Goal: Task Accomplishment & Management: Use online tool/utility

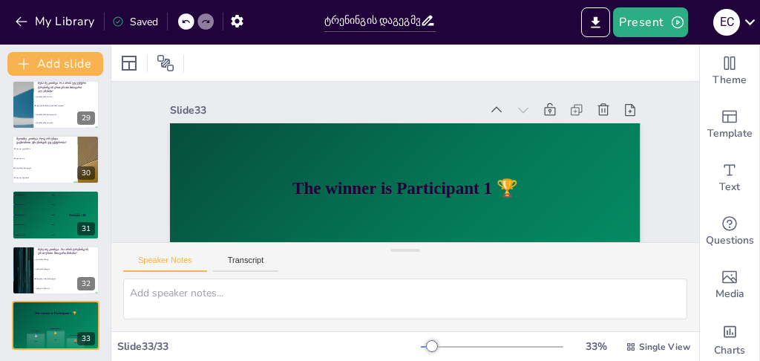
scroll to position [153, 0]
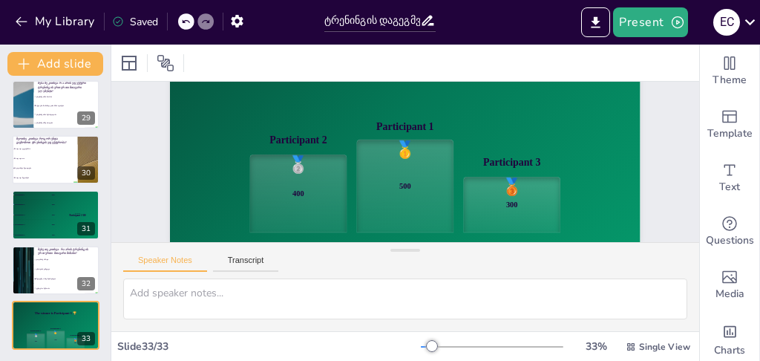
checkbox input "true"
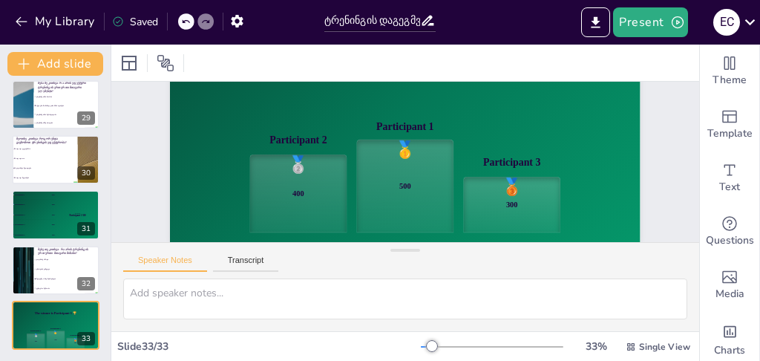
checkbox input "true"
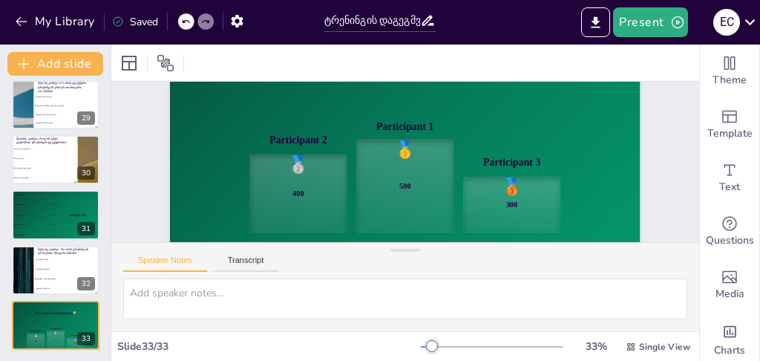
checkbox input "true"
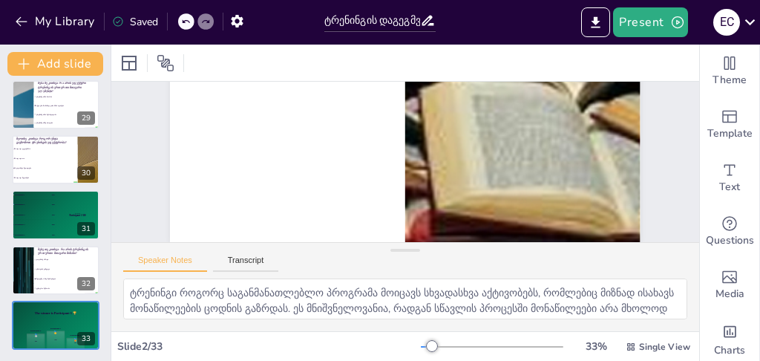
checkbox input "true"
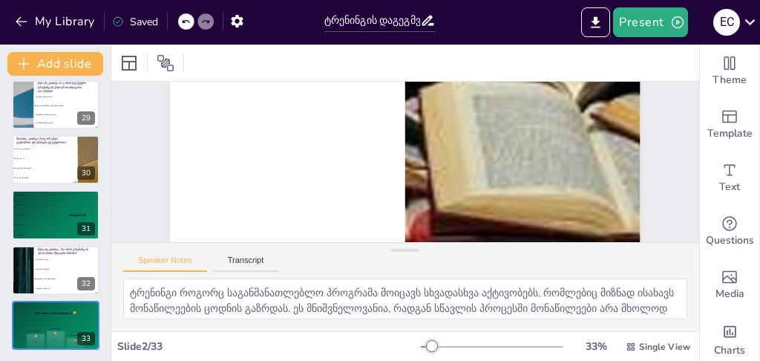
checkbox input "true"
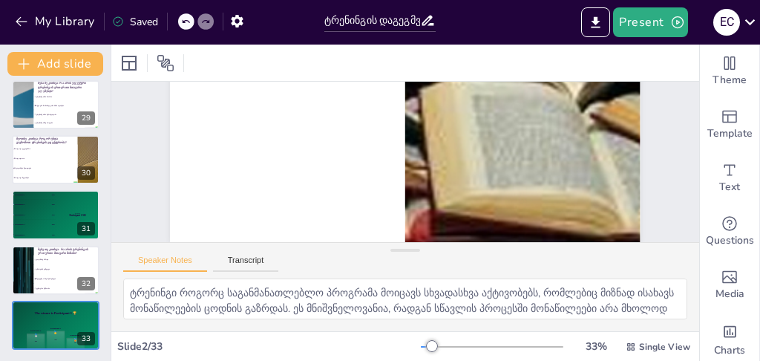
checkbox input "true"
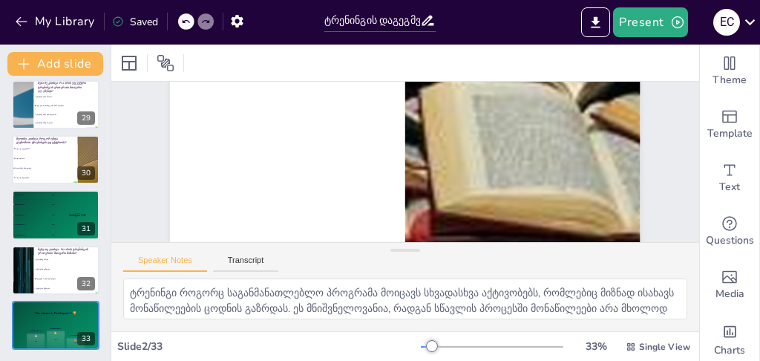
checkbox input "true"
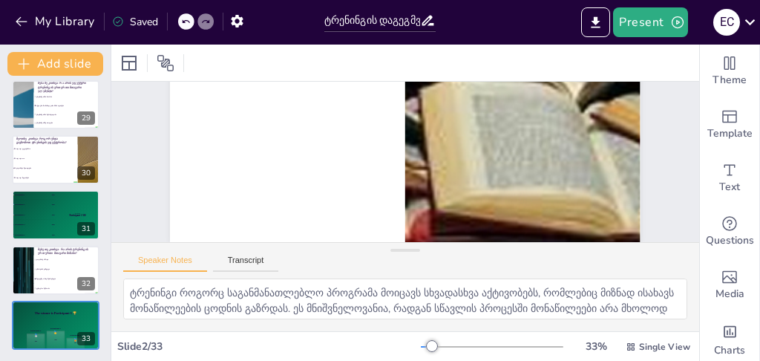
checkbox input "true"
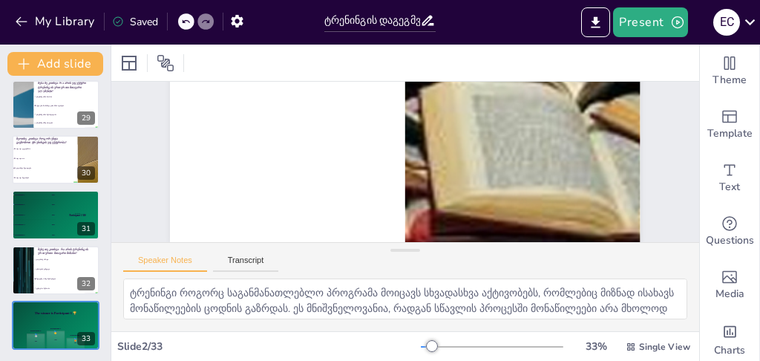
checkbox input "true"
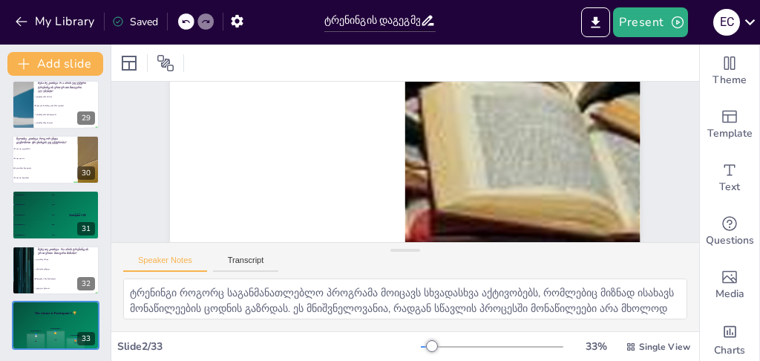
checkbox input "true"
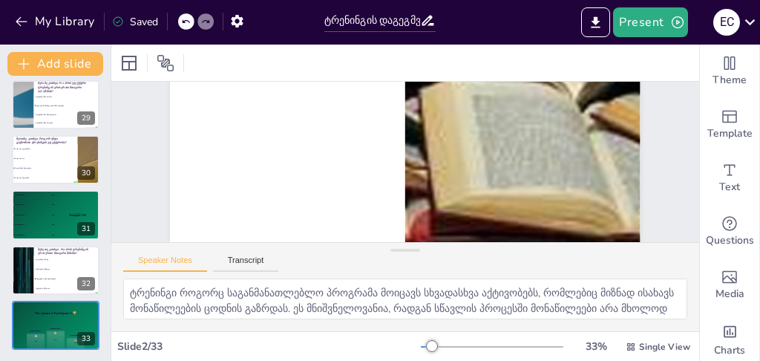
checkbox input "true"
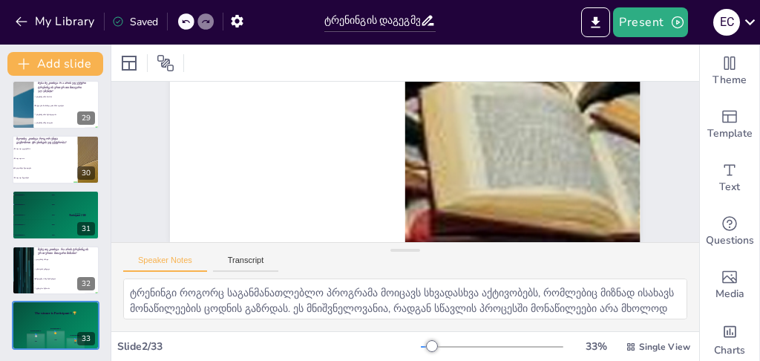
checkbox input "true"
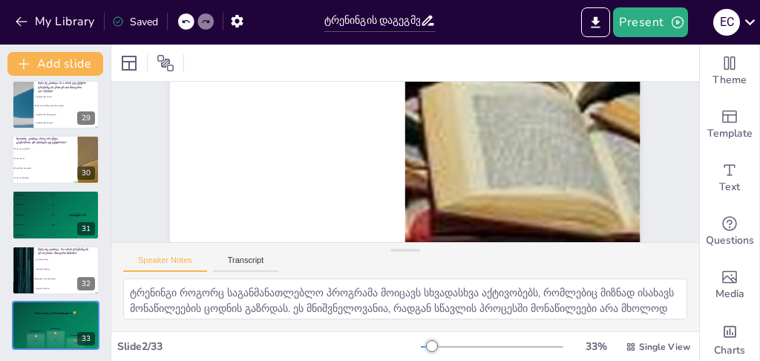
checkbox input "true"
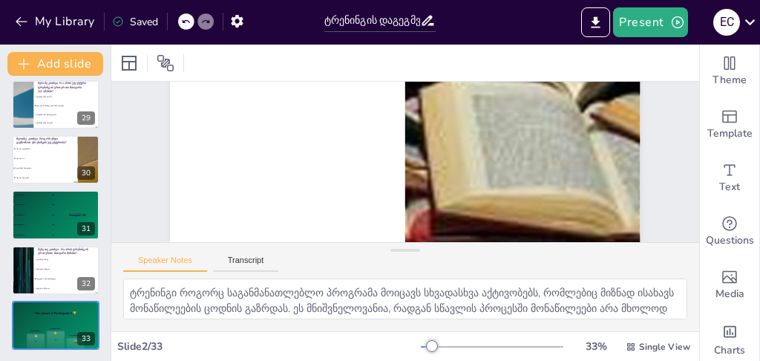
checkbox input "true"
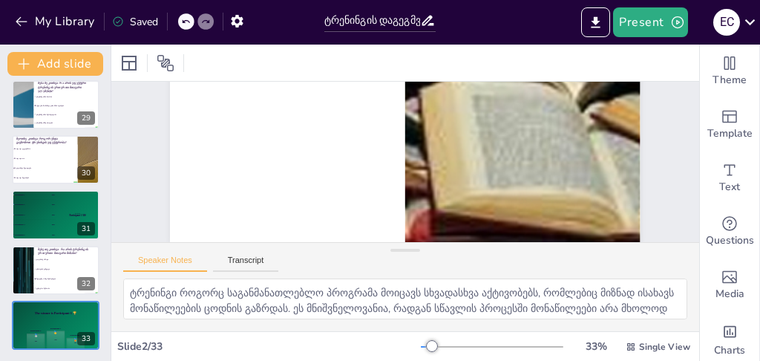
checkbox input "true"
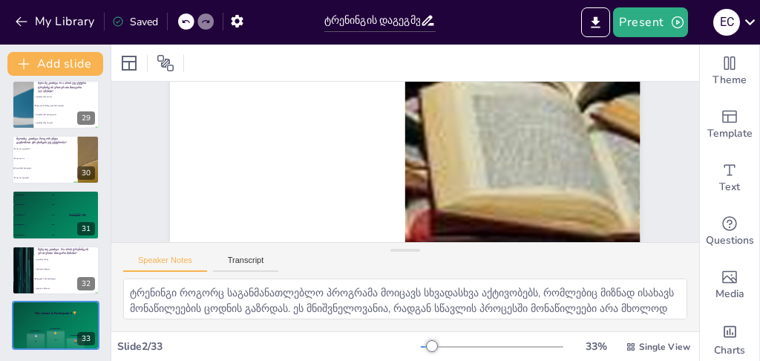
checkbox input "true"
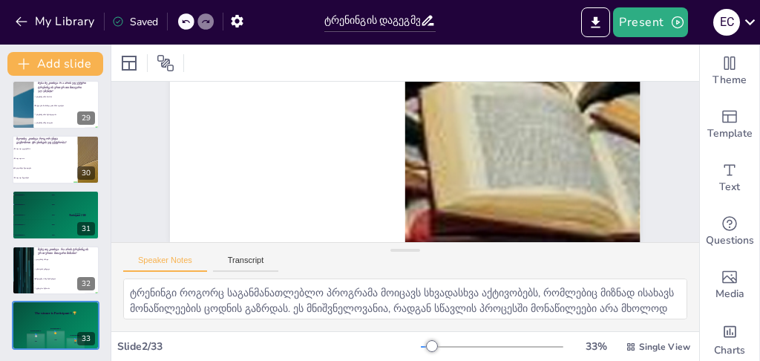
checkbox input "true"
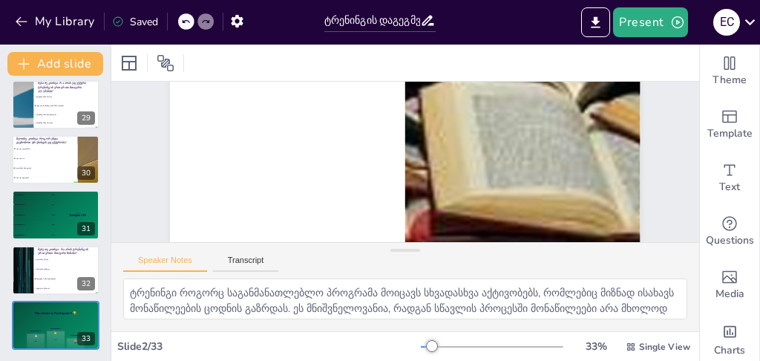
checkbox input "true"
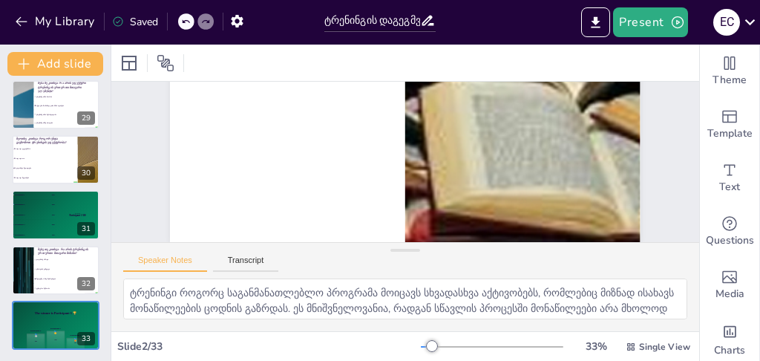
checkbox input "true"
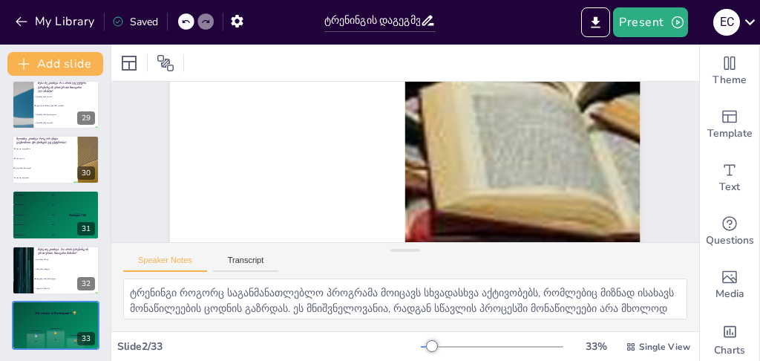
checkbox input "true"
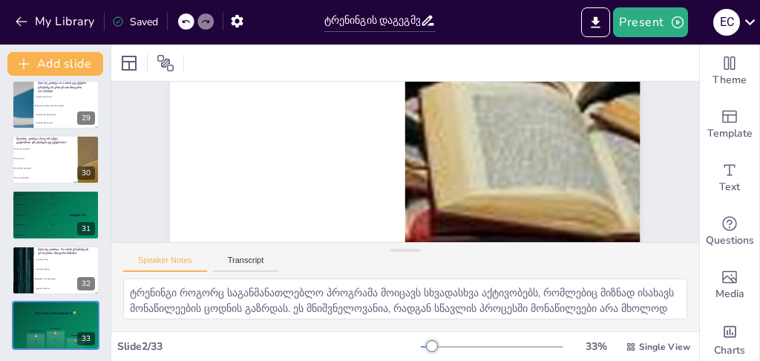
checkbox input "true"
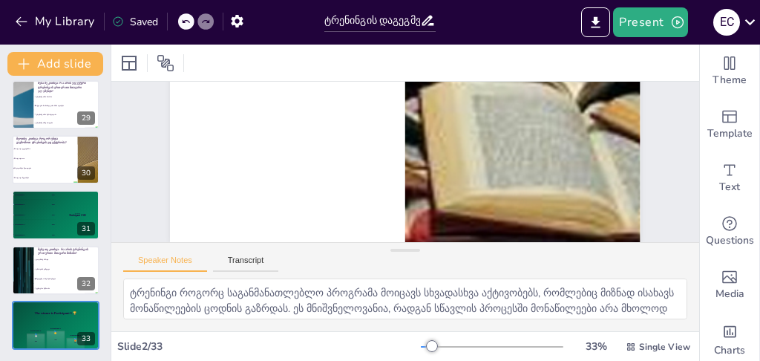
checkbox input "true"
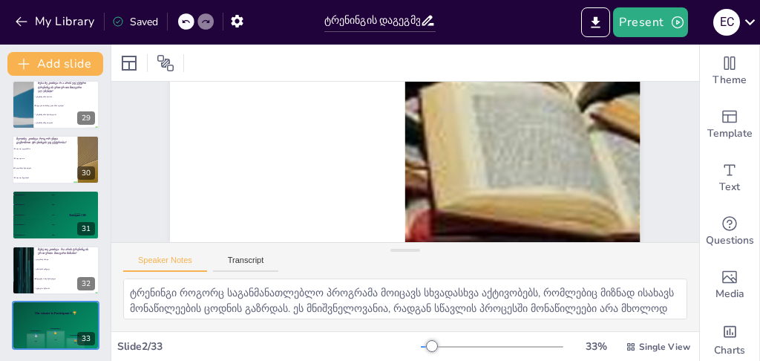
checkbox input "true"
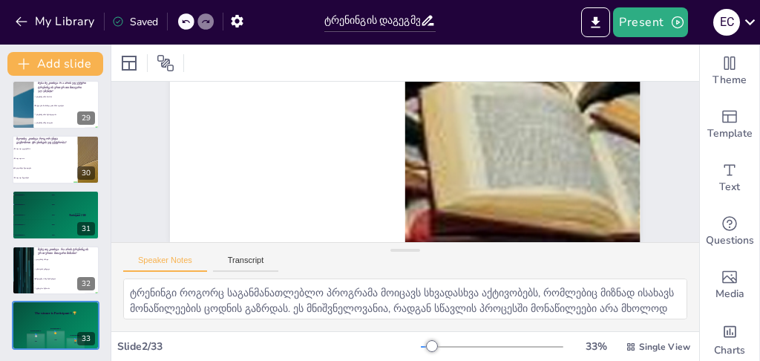
checkbox input "true"
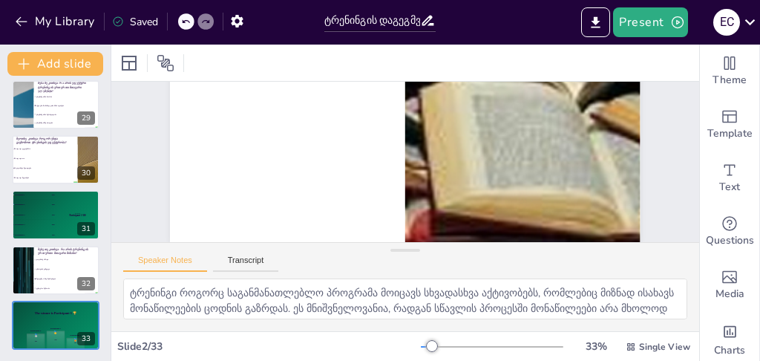
checkbox input "true"
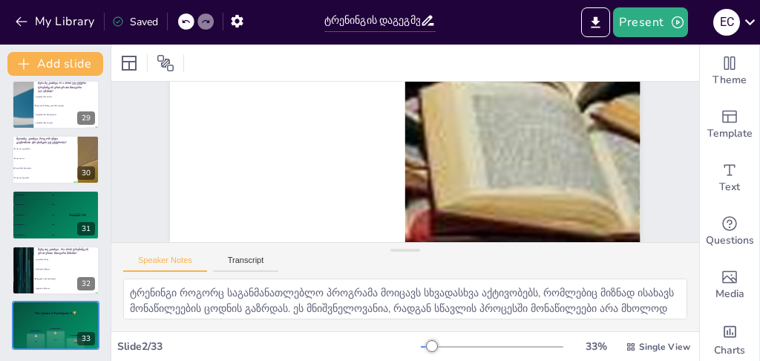
checkbox input "true"
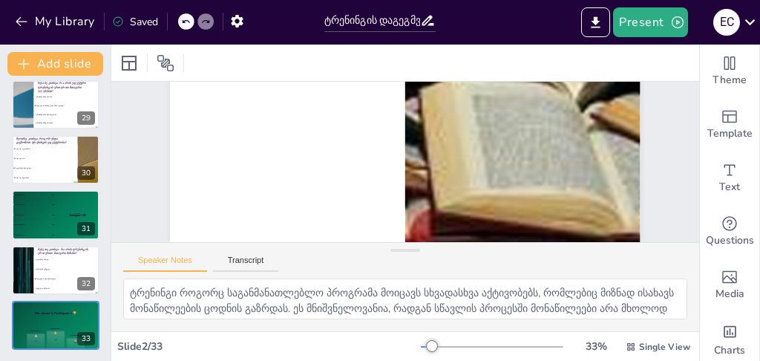
checkbox input "true"
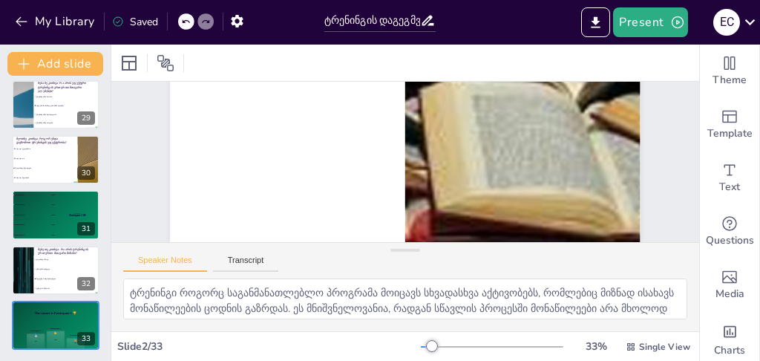
checkbox input "true"
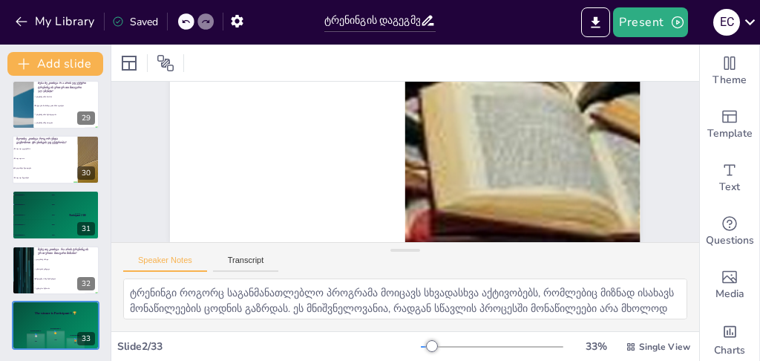
checkbox input "true"
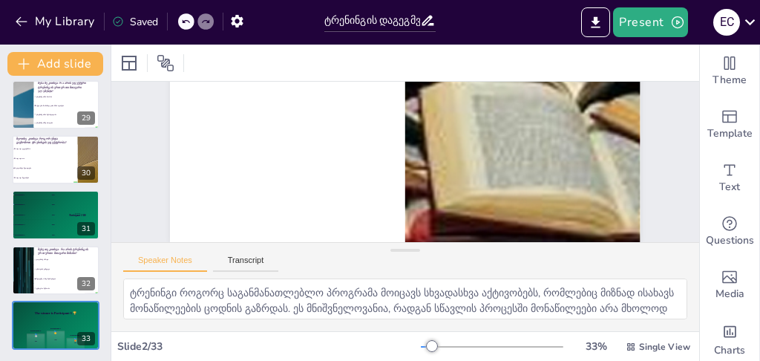
checkbox input "true"
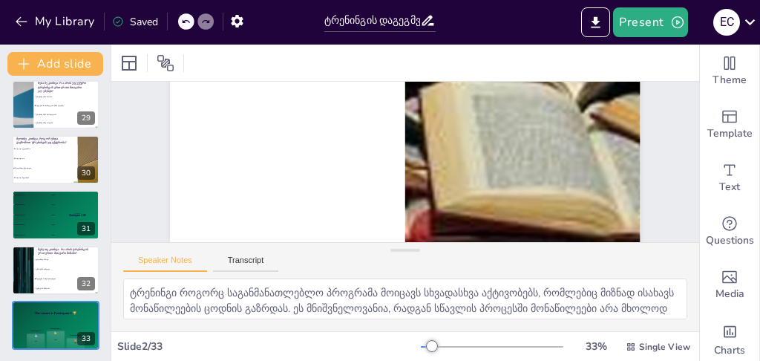
checkbox input "true"
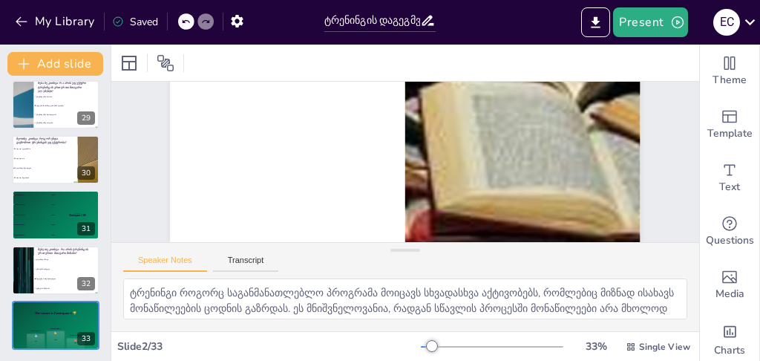
checkbox input "true"
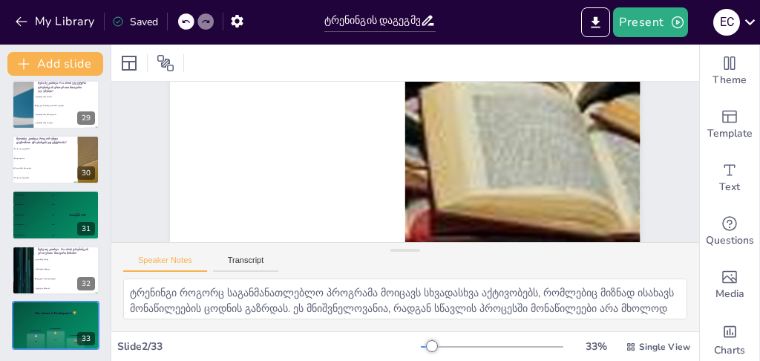
checkbox input "true"
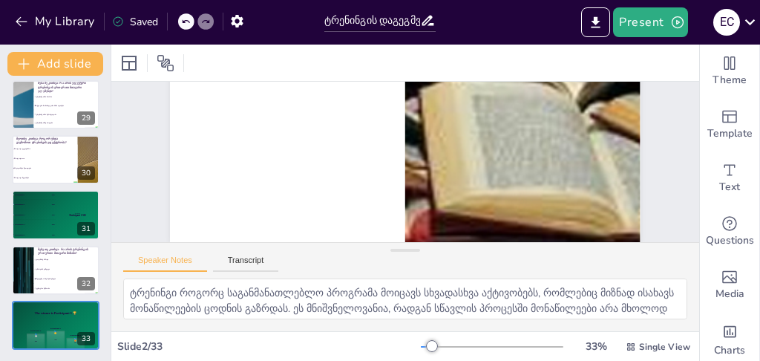
checkbox input "true"
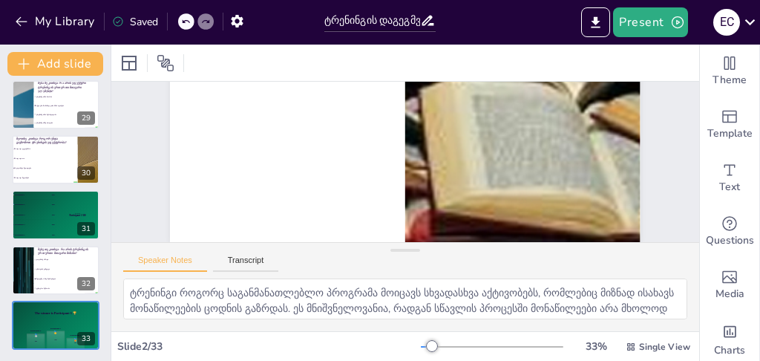
checkbox input "true"
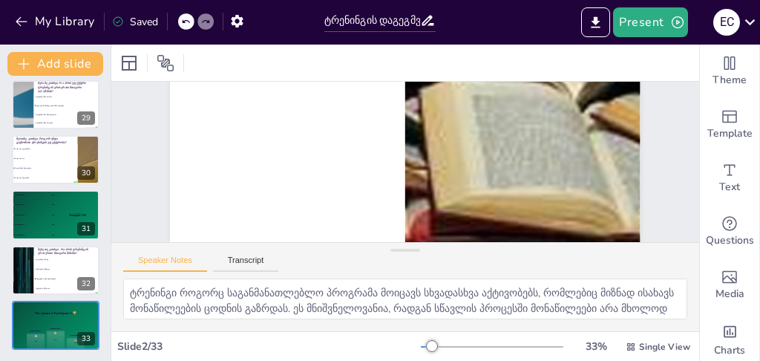
checkbox input "true"
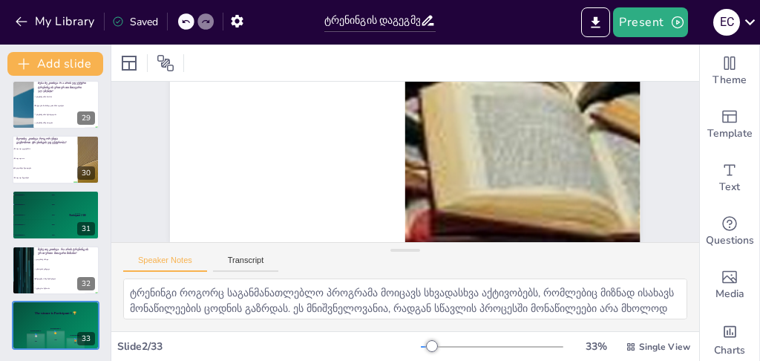
checkbox input "true"
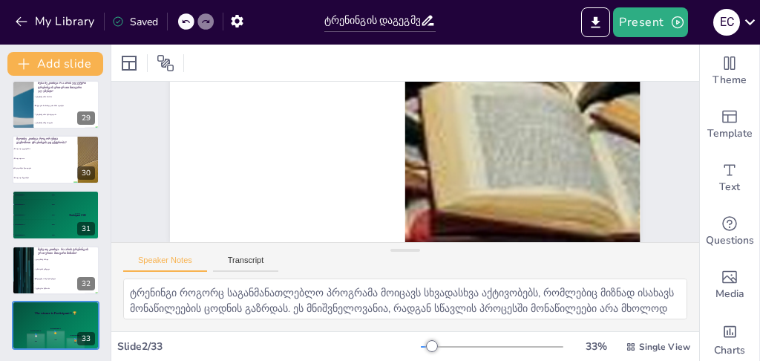
checkbox input "true"
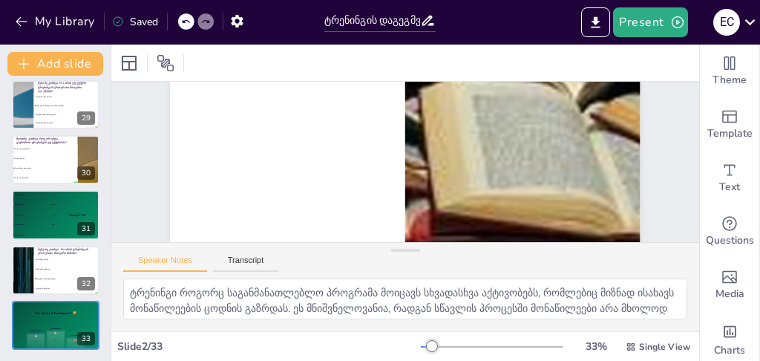
checkbox input "true"
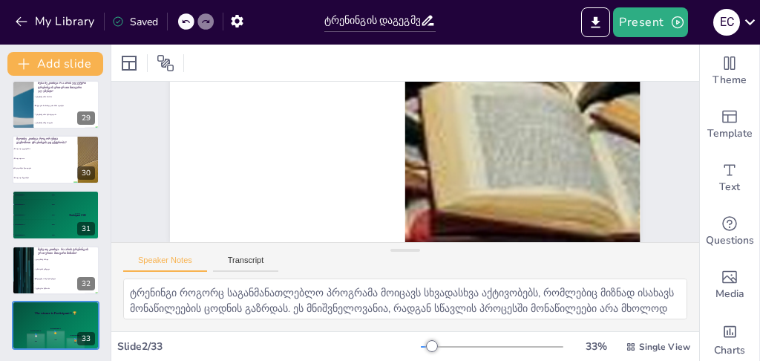
checkbox input "true"
